Goal: Information Seeking & Learning: Check status

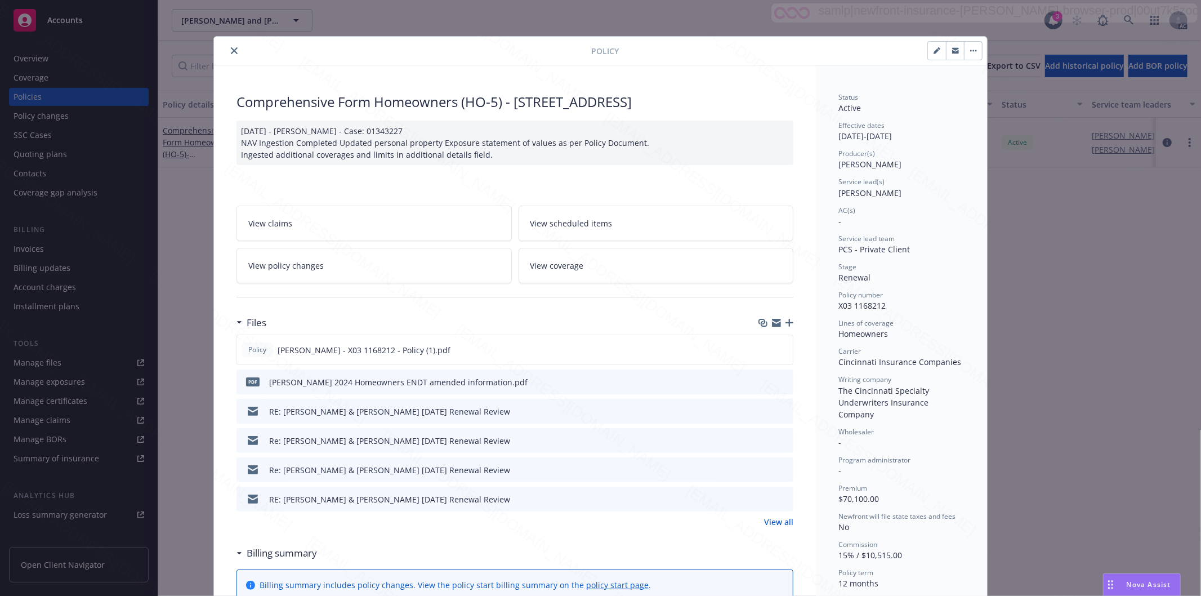
click at [231, 49] on icon "close" at bounding box center [234, 50] width 7 height 7
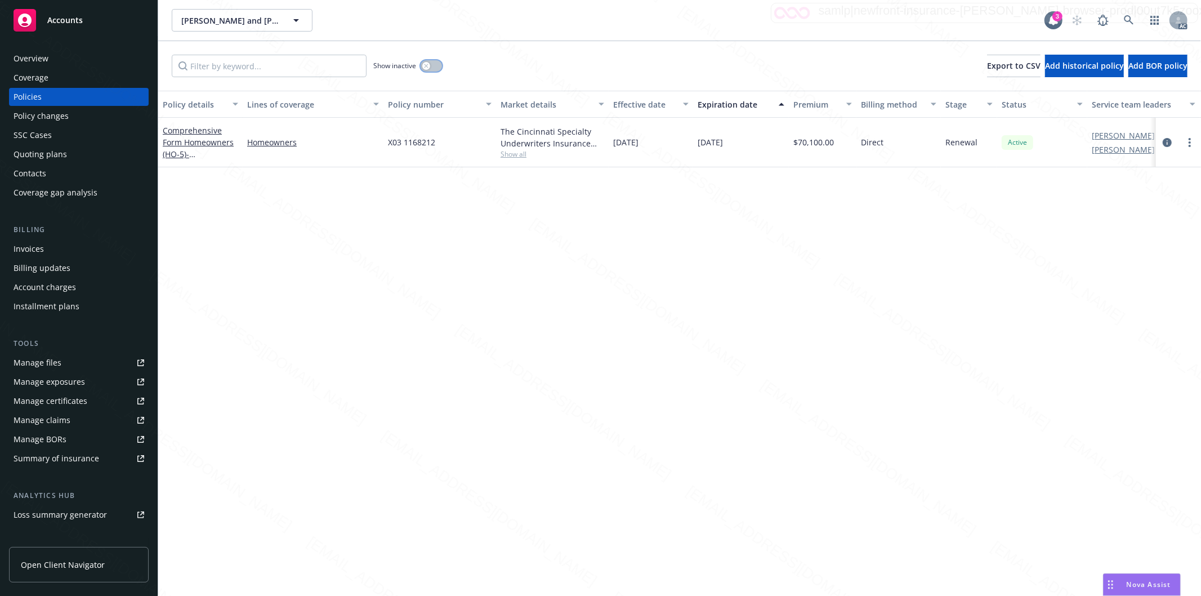
click at [435, 66] on button "button" at bounding box center [431, 65] width 21 height 11
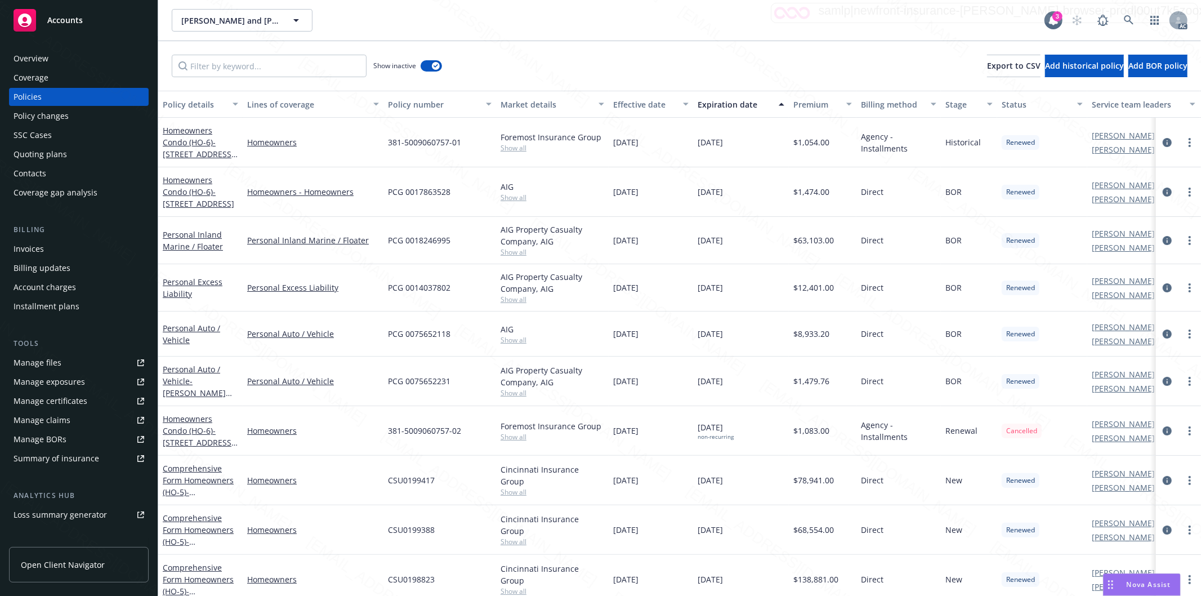
click at [671, 108] on div "Effective date" at bounding box center [644, 105] width 63 height 12
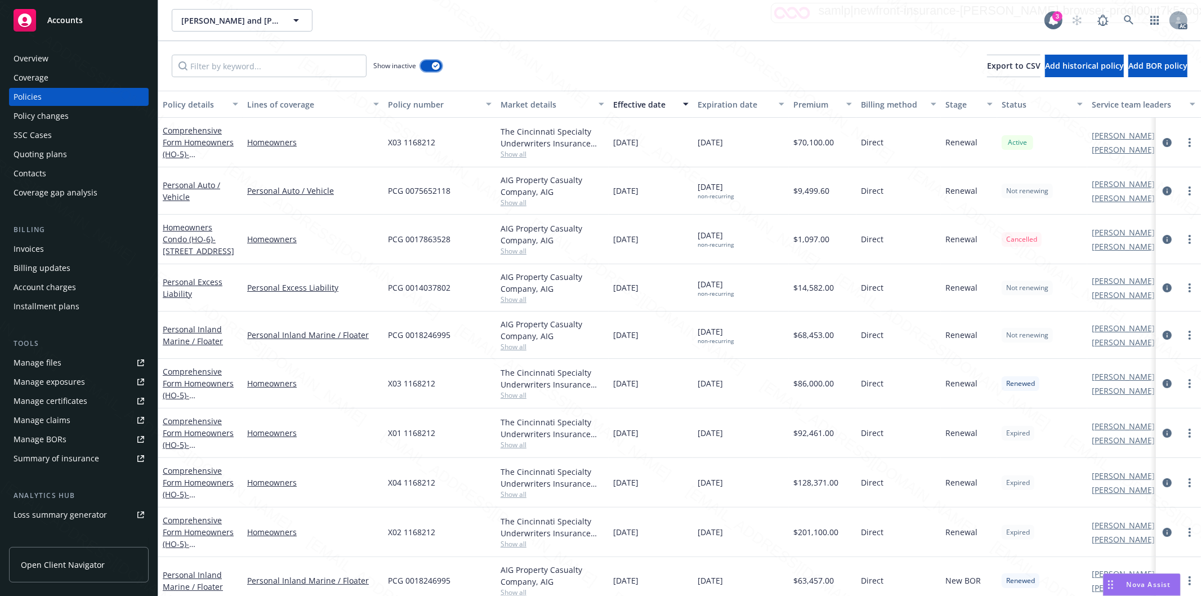
click at [427, 65] on button "button" at bounding box center [431, 65] width 21 height 11
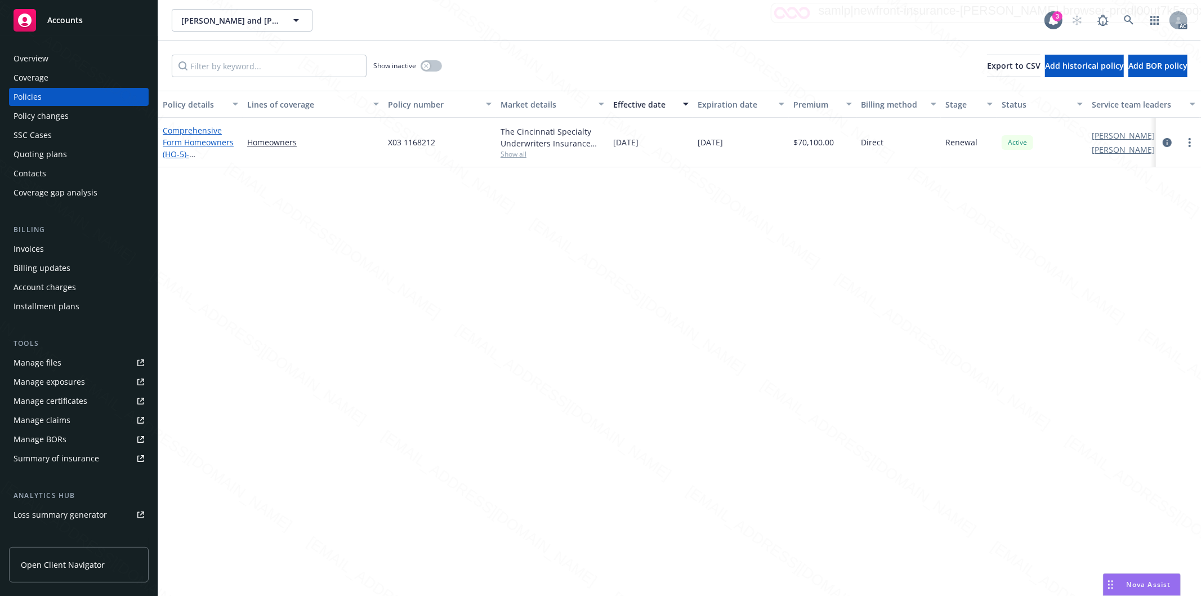
click at [190, 139] on link "Comprehensive Form Homeowners (HO-5) - [STREET_ADDRESS]" at bounding box center [199, 148] width 72 height 46
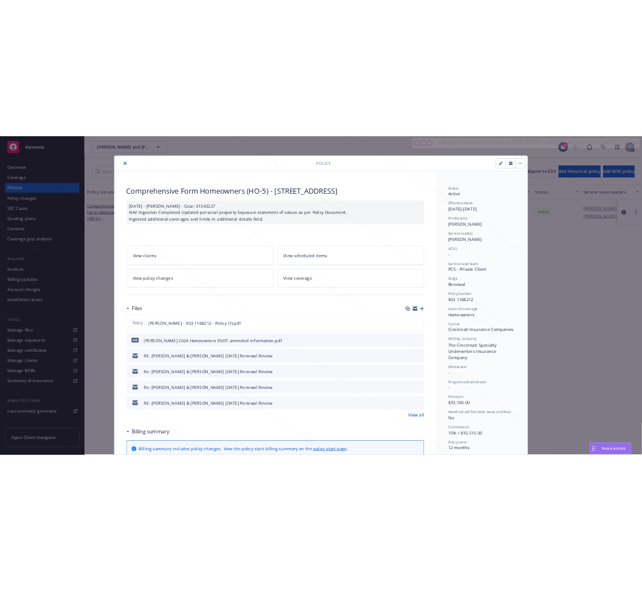
scroll to position [34, 0]
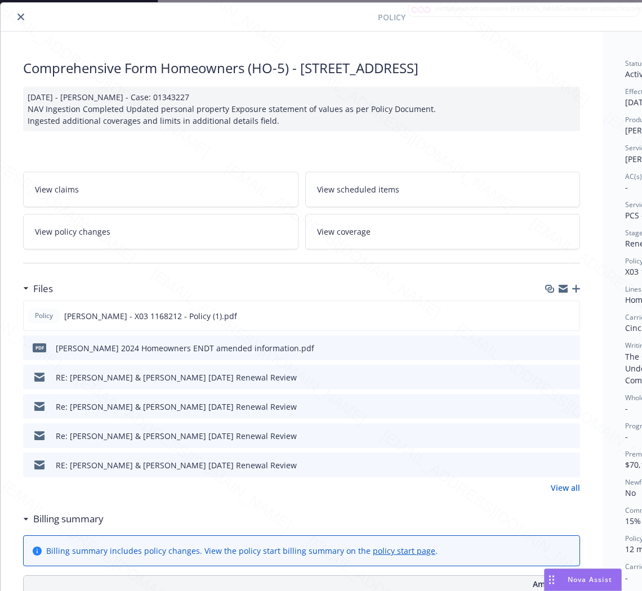
click at [36, 288] on h3 "Files" at bounding box center [43, 289] width 20 height 15
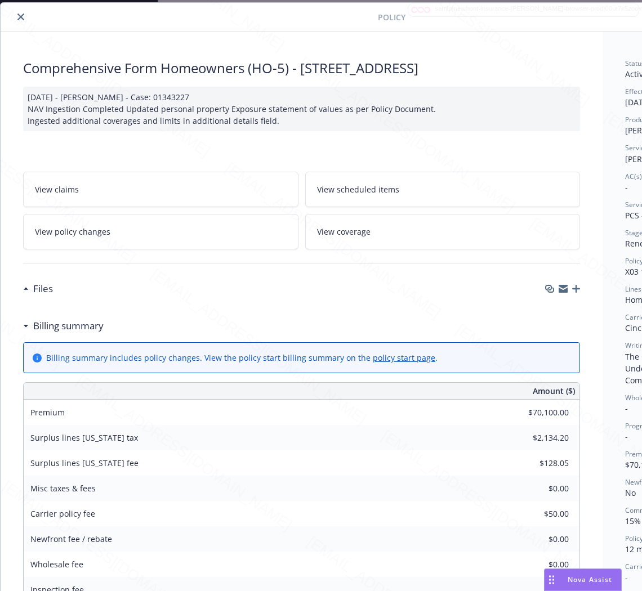
click at [27, 328] on icon at bounding box center [26, 326] width 6 height 3
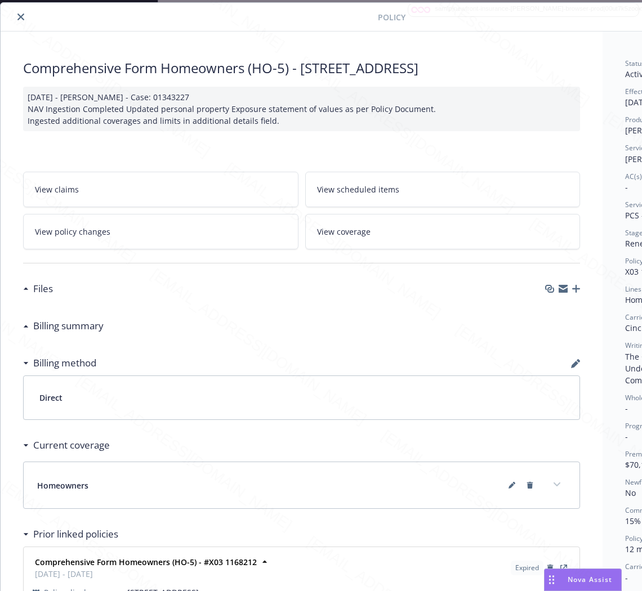
click at [48, 293] on h3 "Files" at bounding box center [43, 289] width 20 height 15
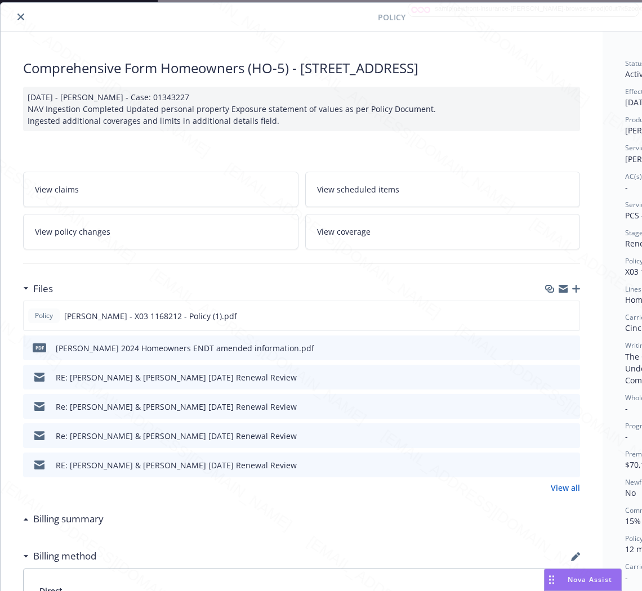
scroll to position [34, 142]
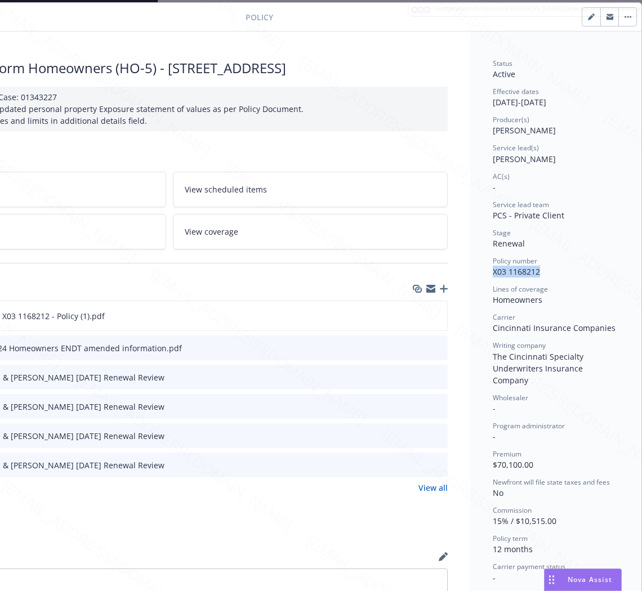
drag, startPoint x: 533, startPoint y: 276, endPoint x: 476, endPoint y: 274, distance: 56.4
click at [476, 274] on div "Status Active Effective dates [DATE] - [DATE] Producer(s) [PERSON_NAME] Service…" at bounding box center [555, 448] width 171 height 832
copy span "X03 1168212"
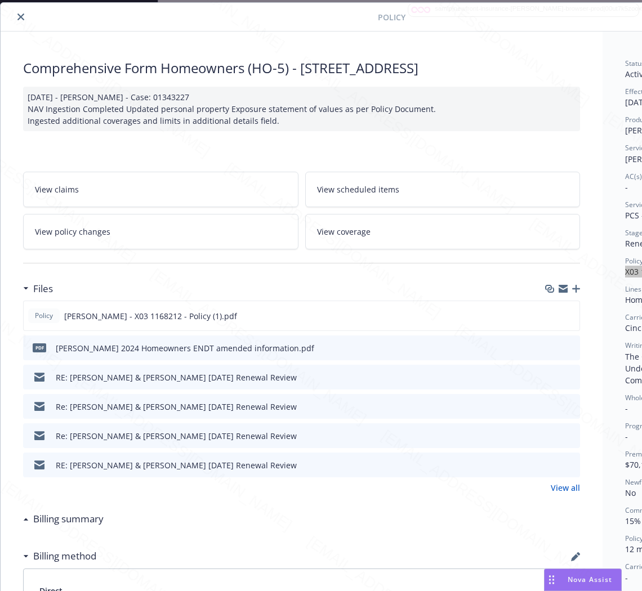
click at [86, 517] on h3 "Billing summary" at bounding box center [68, 519] width 70 height 15
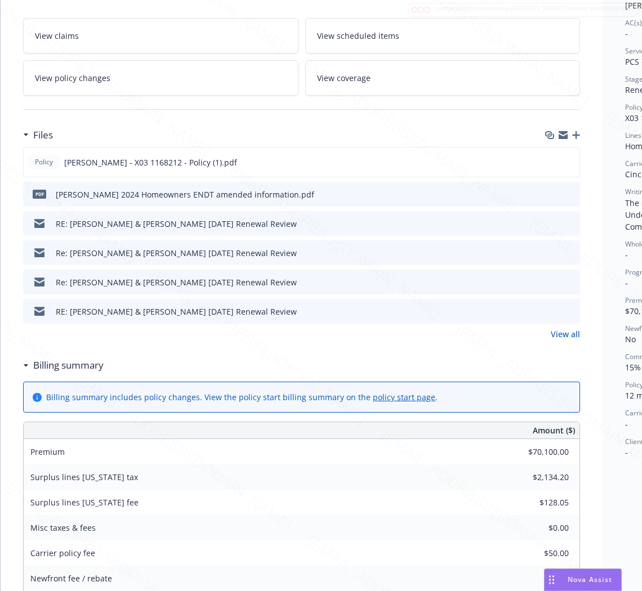
scroll to position [250, 0]
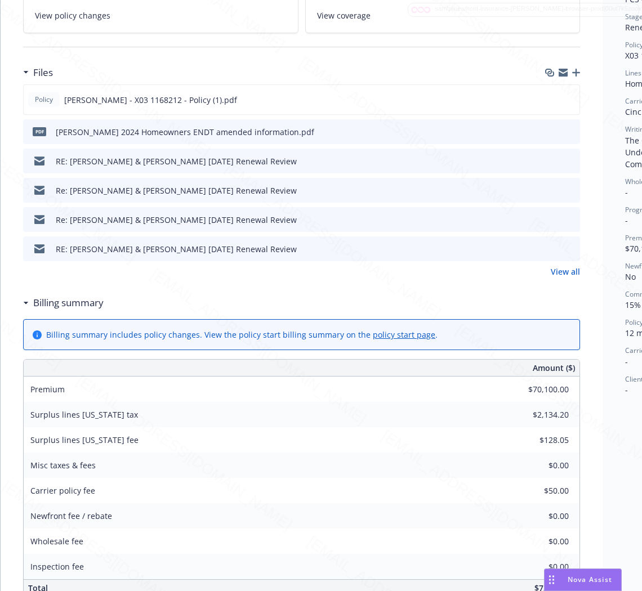
click at [69, 305] on h3 "Billing summary" at bounding box center [68, 303] width 70 height 15
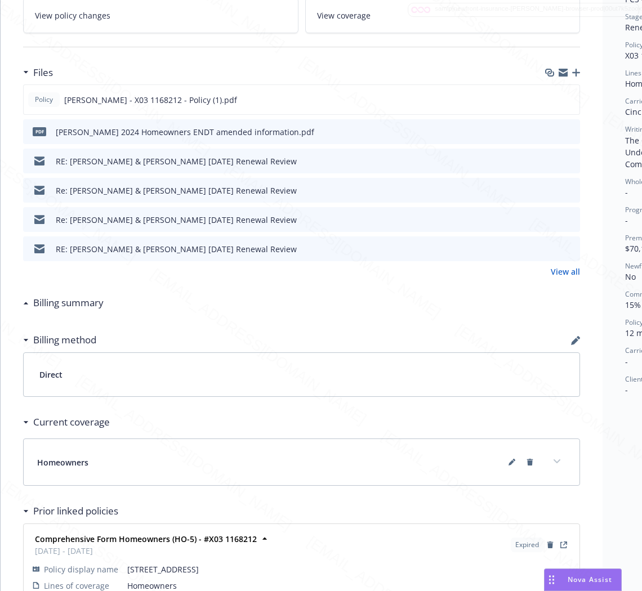
scroll to position [250, 142]
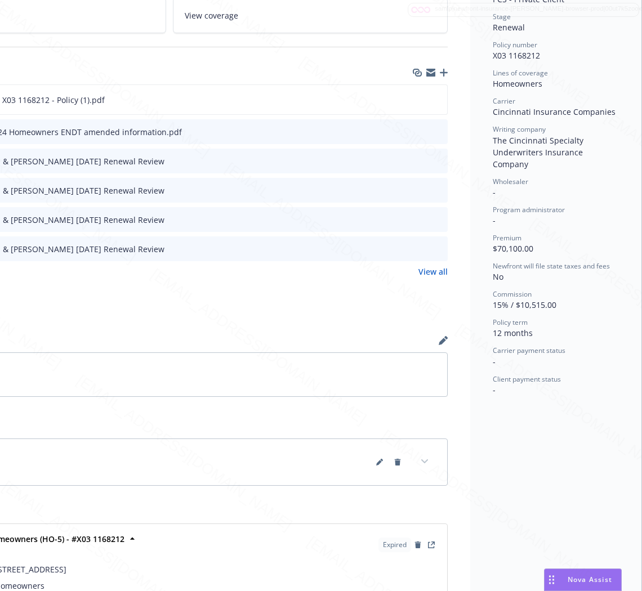
click at [588, 399] on div "Status Active Effective dates [DATE] - [DATE] Producer(s) [PERSON_NAME] Service…" at bounding box center [555, 231] width 171 height 832
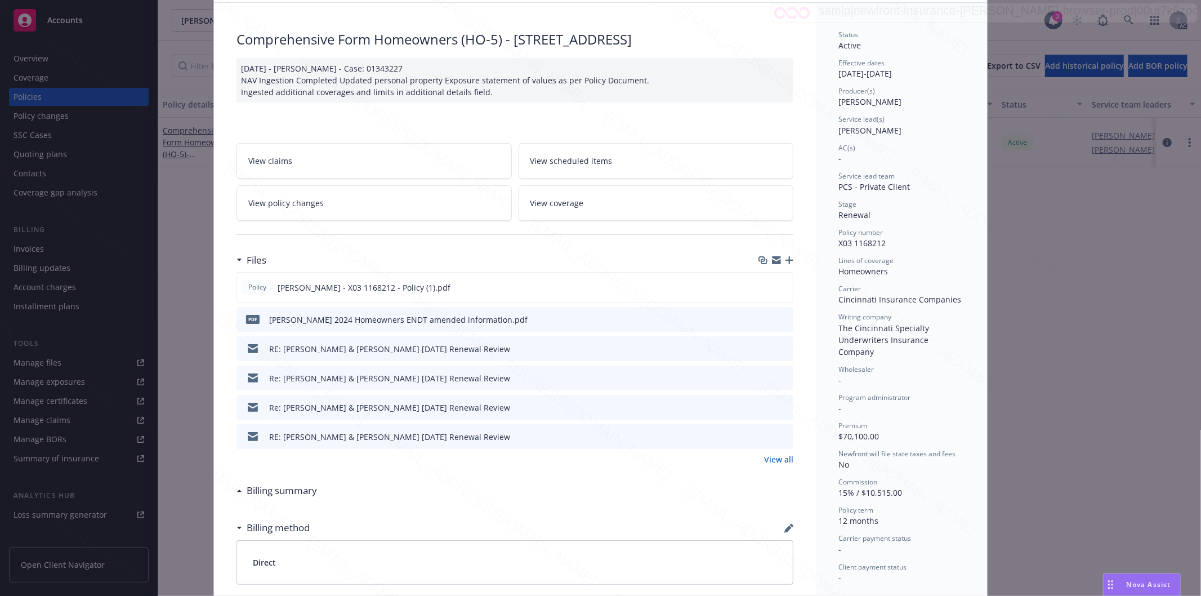
scroll to position [0, 0]
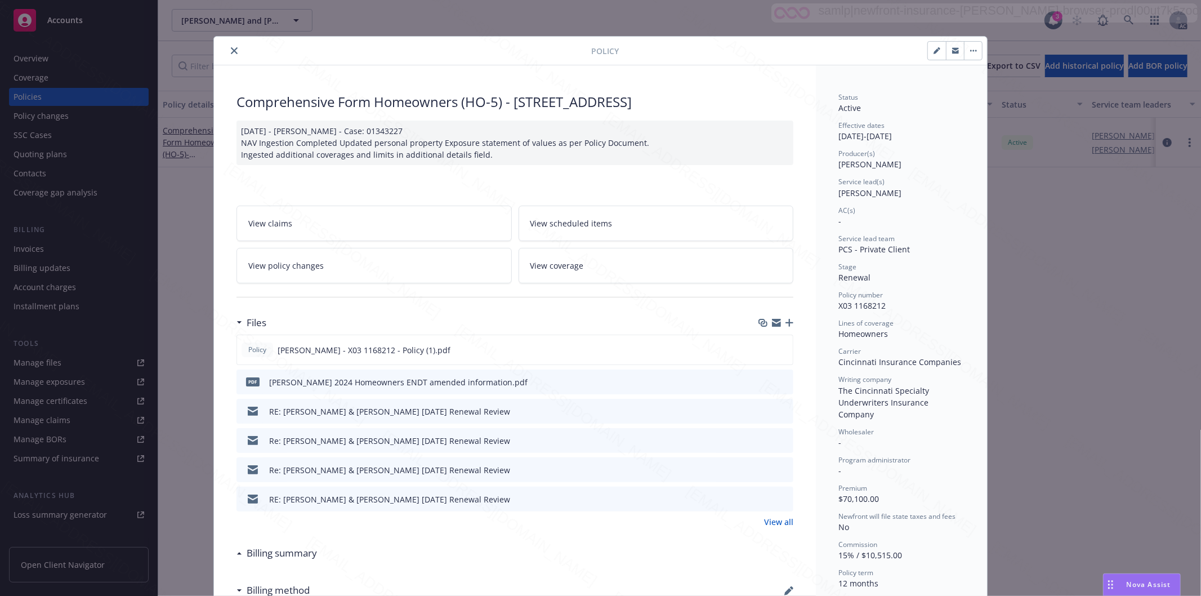
click at [231, 48] on icon "close" at bounding box center [234, 50] width 7 height 7
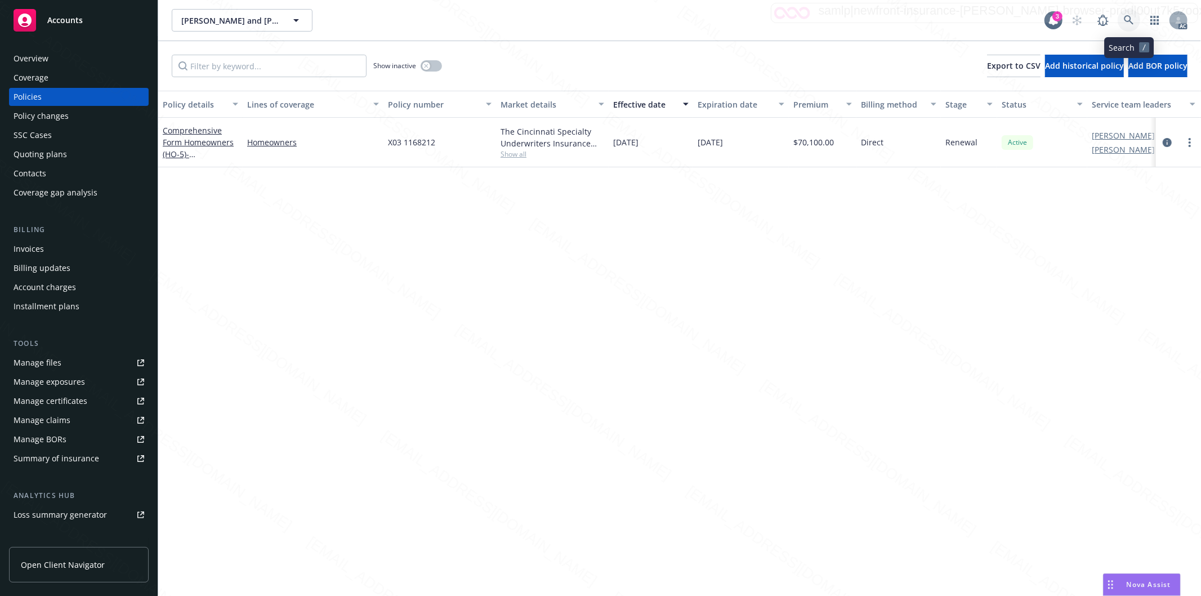
click at [1129, 21] on icon at bounding box center [1129, 20] width 10 height 10
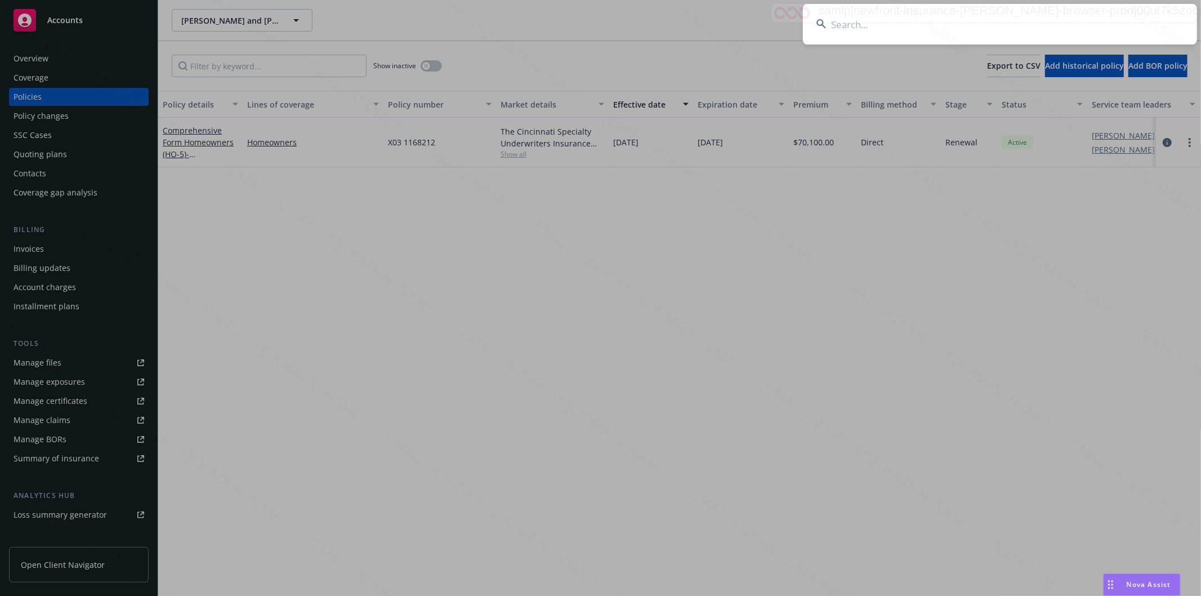
type input "Philips & [PERSON_NAME] Family"
